Goal: Use online tool/utility: Utilize a website feature to perform a specific function

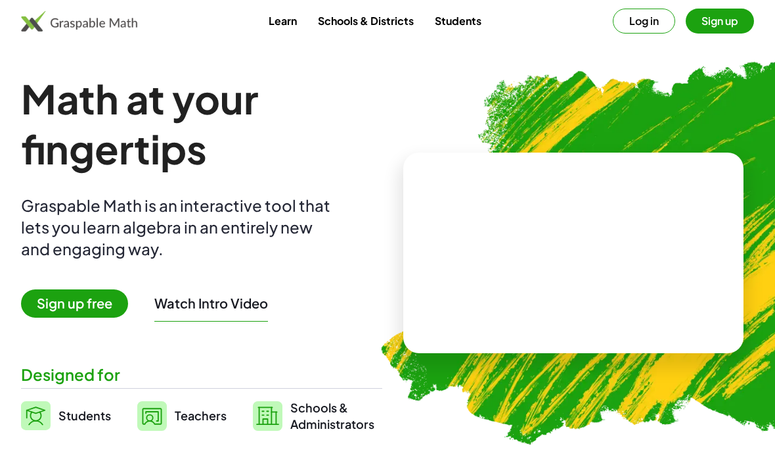
click at [55, 301] on span "Sign up free" at bounding box center [74, 303] width 107 height 28
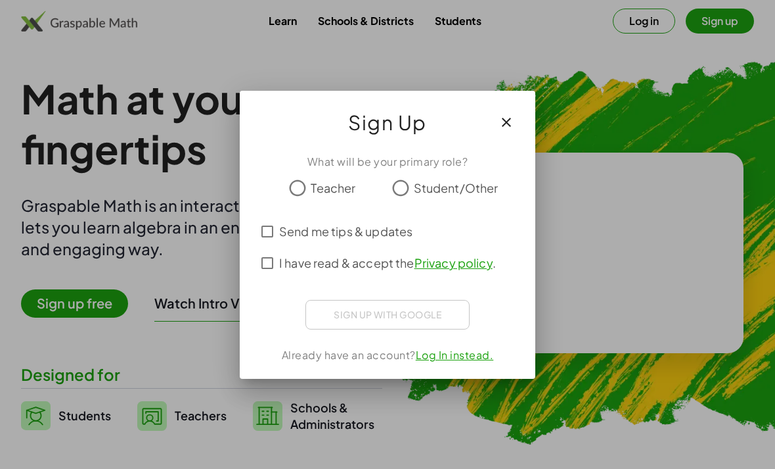
click at [520, 110] on button "button" at bounding box center [507, 122] width 32 height 32
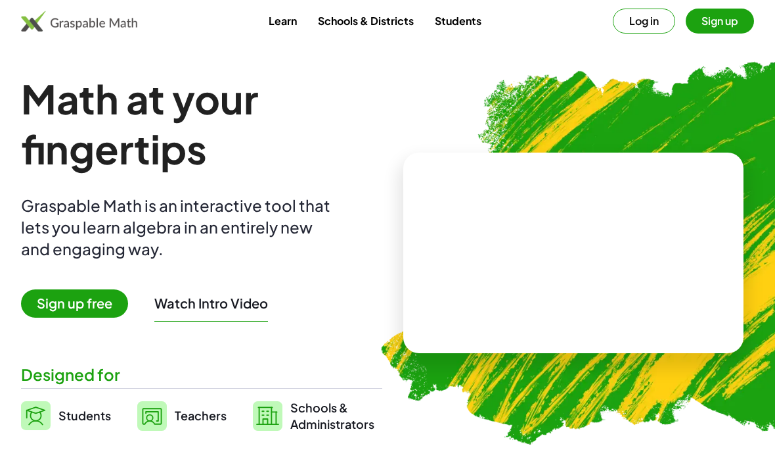
click at [645, 15] on button "Log in" at bounding box center [644, 21] width 62 height 25
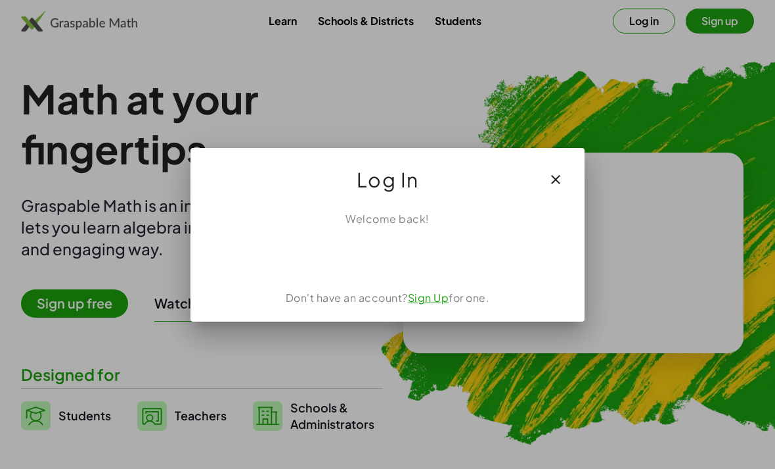
click at [371, 260] on div "ลงชื่อเข้าใช้ด้วย Google เปิดในแท็บใหม่" at bounding box center [388, 255] width 126 height 29
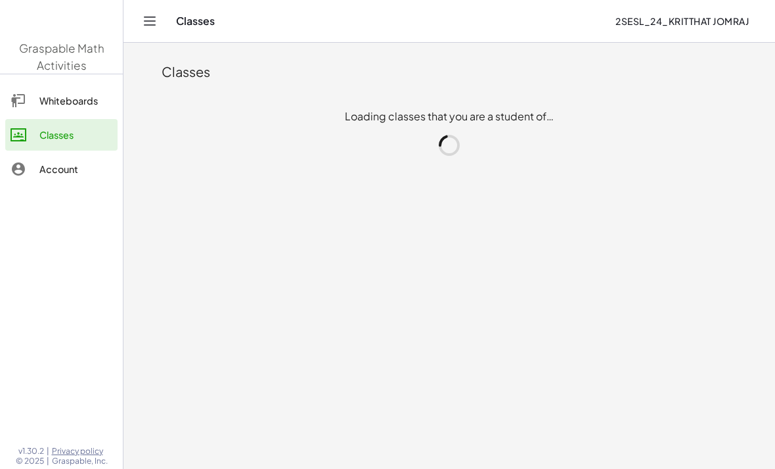
click at [175, 313] on main "Classes Loading classes that you are a student of…" at bounding box center [450, 234] width 652 height 469
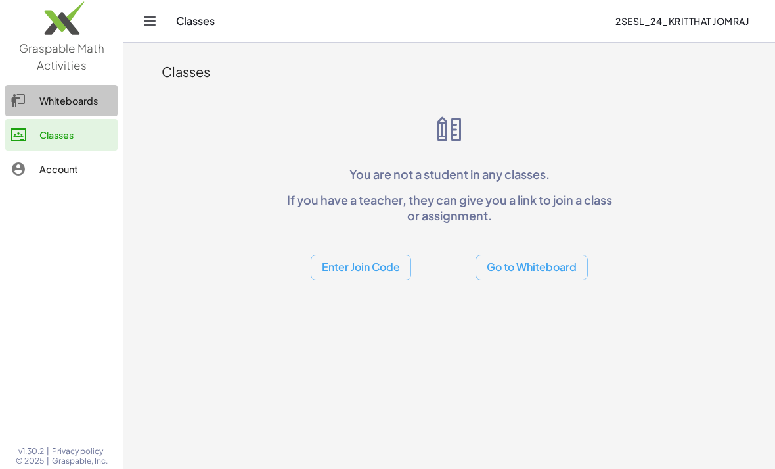
click at [30, 99] on div at bounding box center [25, 101] width 29 height 16
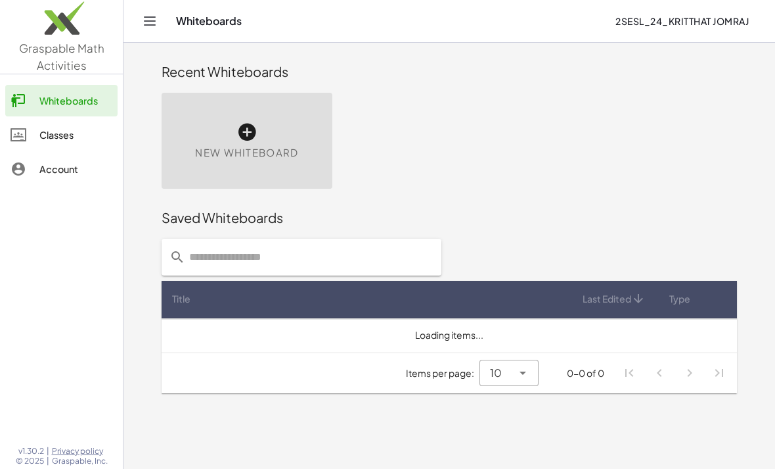
click at [200, 151] on span "New Whiteboard" at bounding box center [246, 152] width 103 height 15
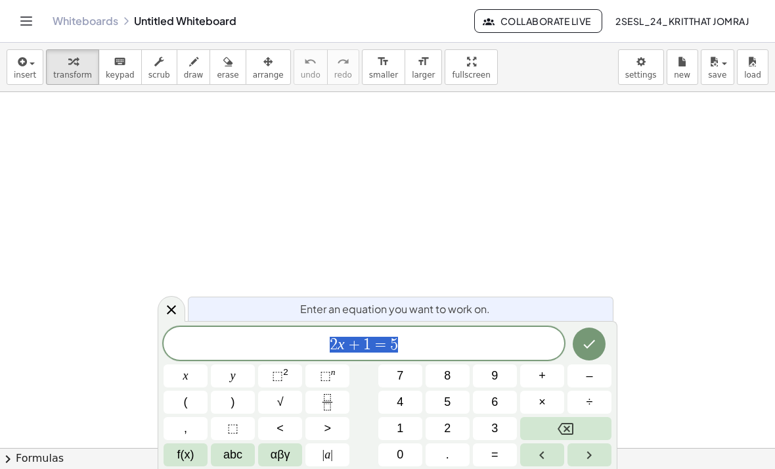
click at [574, 423] on button "Backspace" at bounding box center [565, 428] width 91 height 23
click at [579, 428] on button "Backspace" at bounding box center [565, 428] width 91 height 23
click at [394, 447] on button "0" at bounding box center [401, 454] width 44 height 23
click at [462, 445] on button "." at bounding box center [448, 454] width 44 height 23
click at [502, 427] on button "3" at bounding box center [495, 428] width 44 height 23
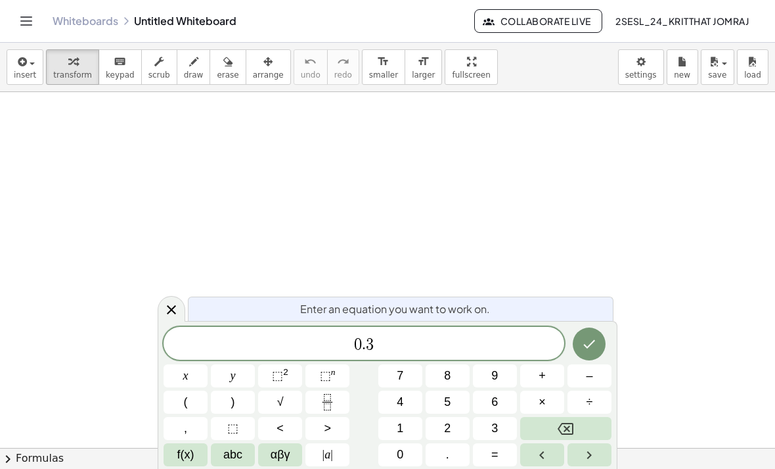
click at [539, 404] on span "×" at bounding box center [542, 402] width 7 height 18
click at [447, 373] on span "8" at bounding box center [447, 376] width 7 height 18
click at [326, 404] on icon "Fraction" at bounding box center [327, 402] width 16 height 16
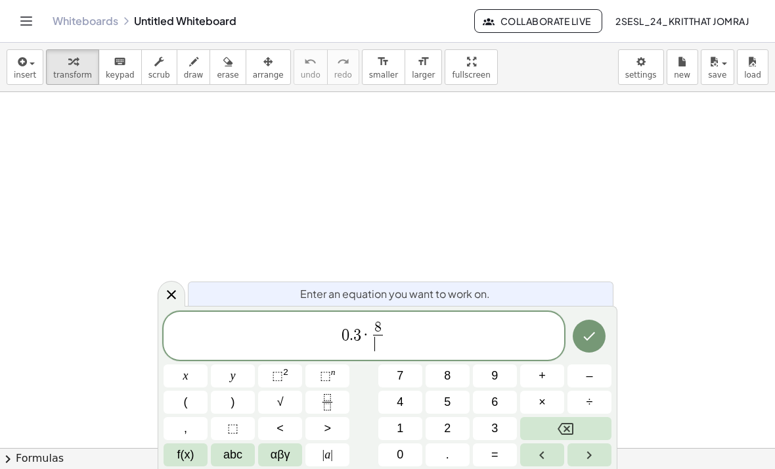
click at [496, 425] on span "3" at bounding box center [495, 428] width 7 height 18
click at [593, 346] on button "Done" at bounding box center [589, 335] width 33 height 33
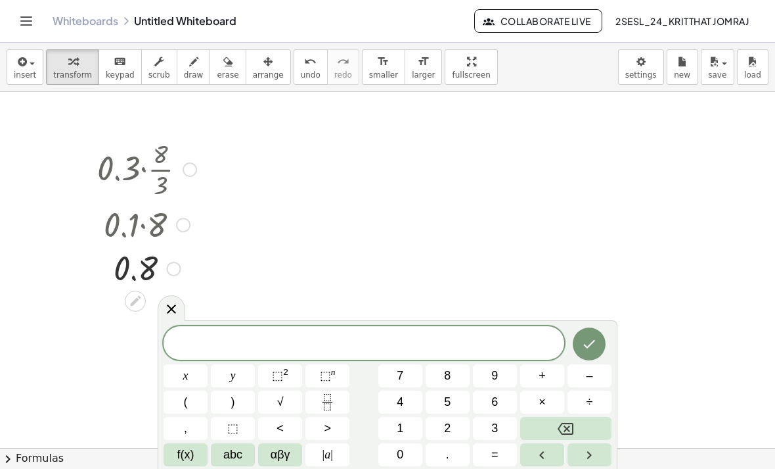
click at [413, 404] on button "4" at bounding box center [401, 401] width 44 height 23
click at [181, 379] on button "x" at bounding box center [186, 375] width 44 height 23
click at [589, 371] on span "–" at bounding box center [589, 376] width 7 height 18
click at [456, 381] on button "8" at bounding box center [448, 375] width 44 height 23
click at [326, 407] on icon "Fraction" at bounding box center [327, 402] width 16 height 16
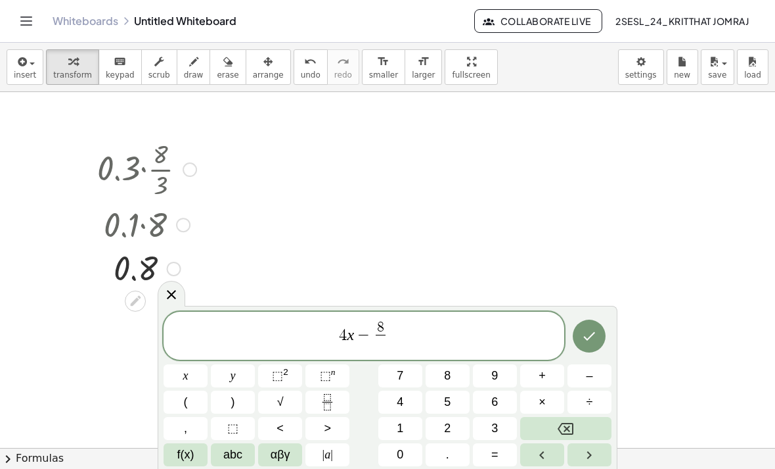
click at [502, 425] on button "3" at bounding box center [495, 428] width 44 height 23
click at [468, 335] on span "4 x − 8 3 ​ ​" at bounding box center [364, 336] width 401 height 35
click at [175, 381] on button "x" at bounding box center [186, 375] width 44 height 23
click at [591, 341] on icon "Done" at bounding box center [590, 336] width 16 height 16
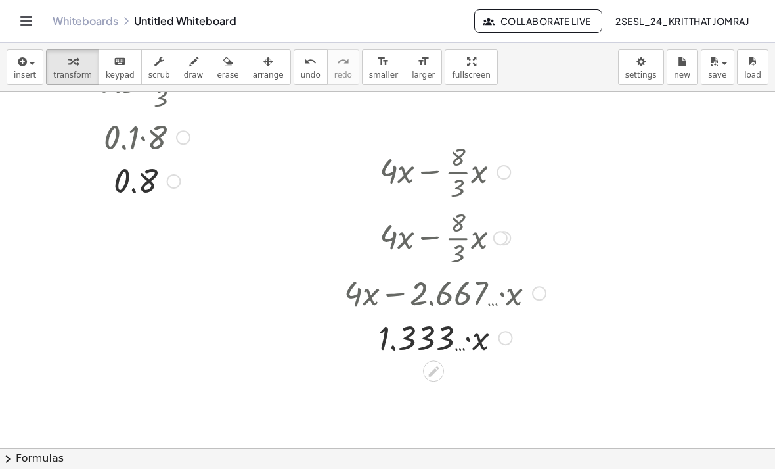
scroll to position [88, 0]
